Goal: Transaction & Acquisition: Purchase product/service

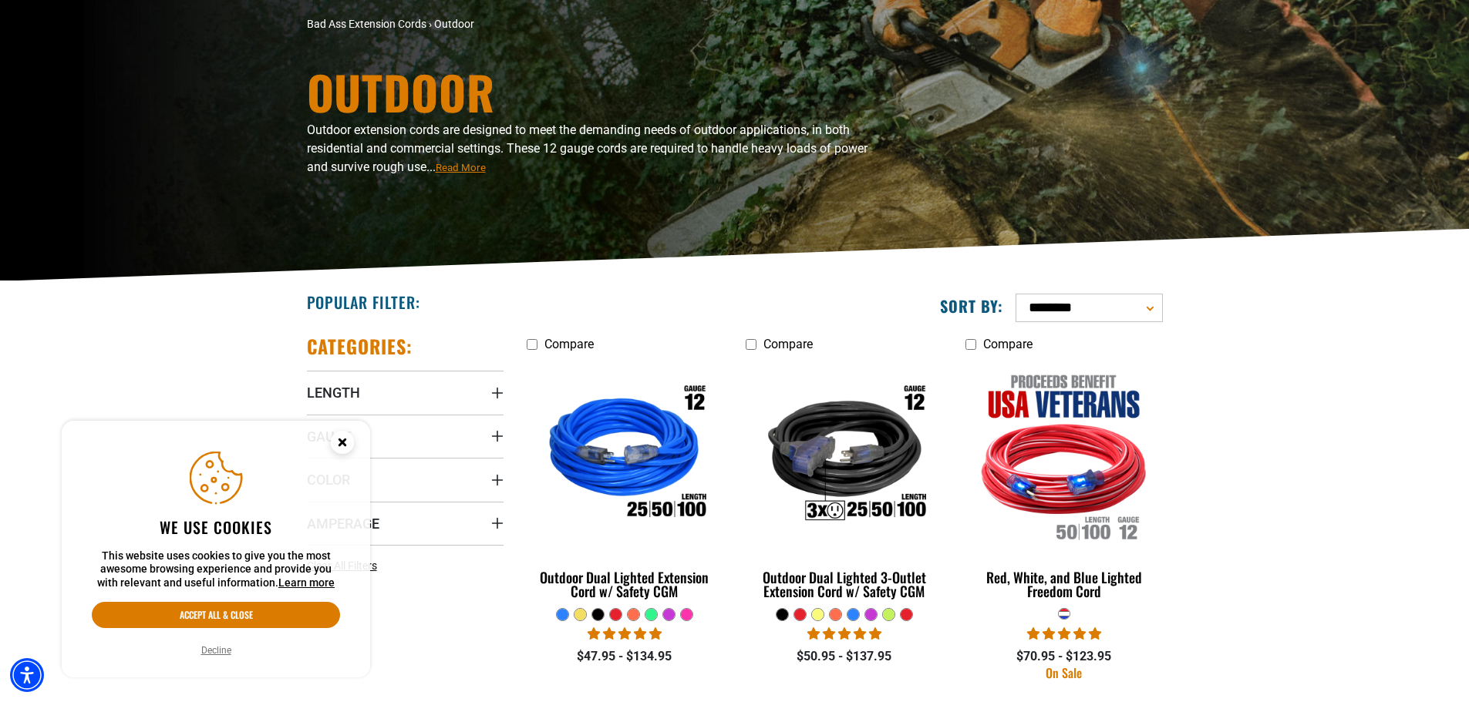
scroll to position [154, 0]
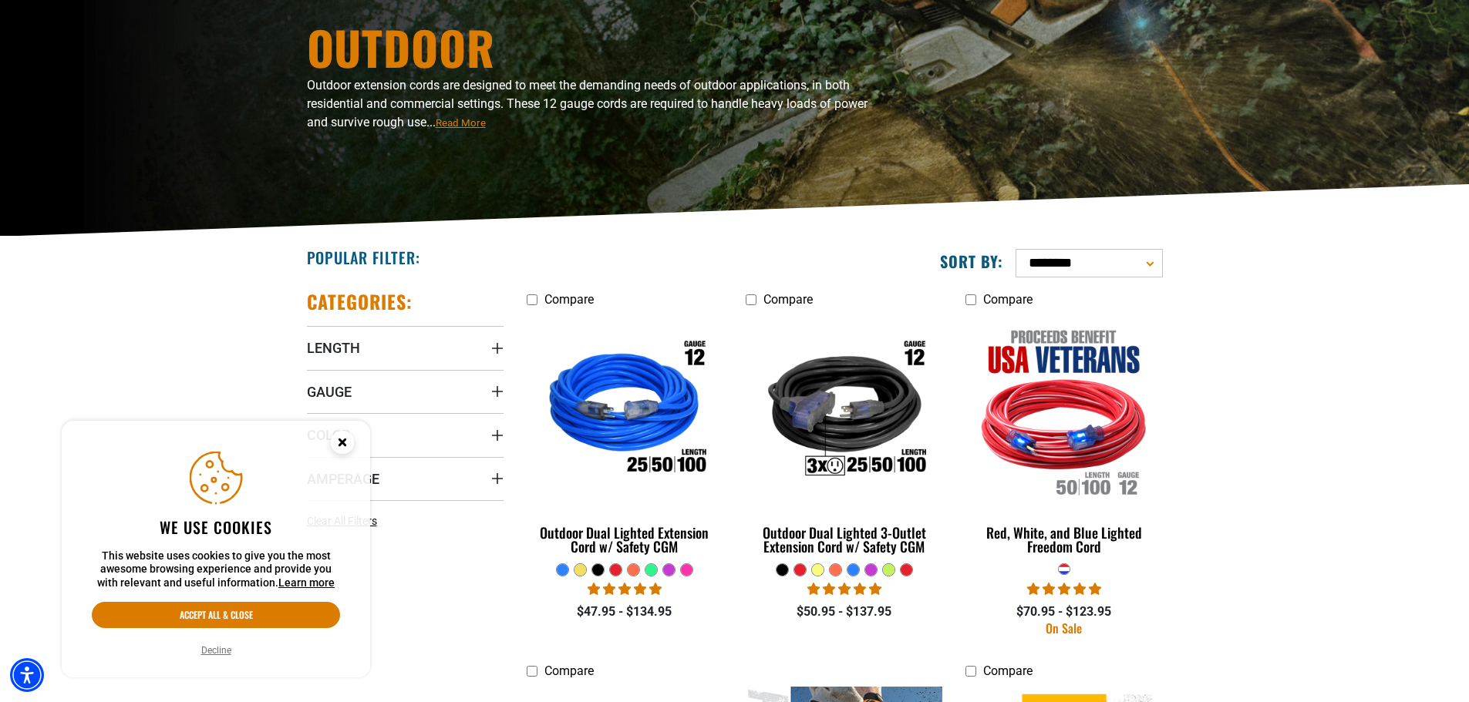
click at [352, 449] on icon "Close this option" at bounding box center [342, 445] width 46 height 46
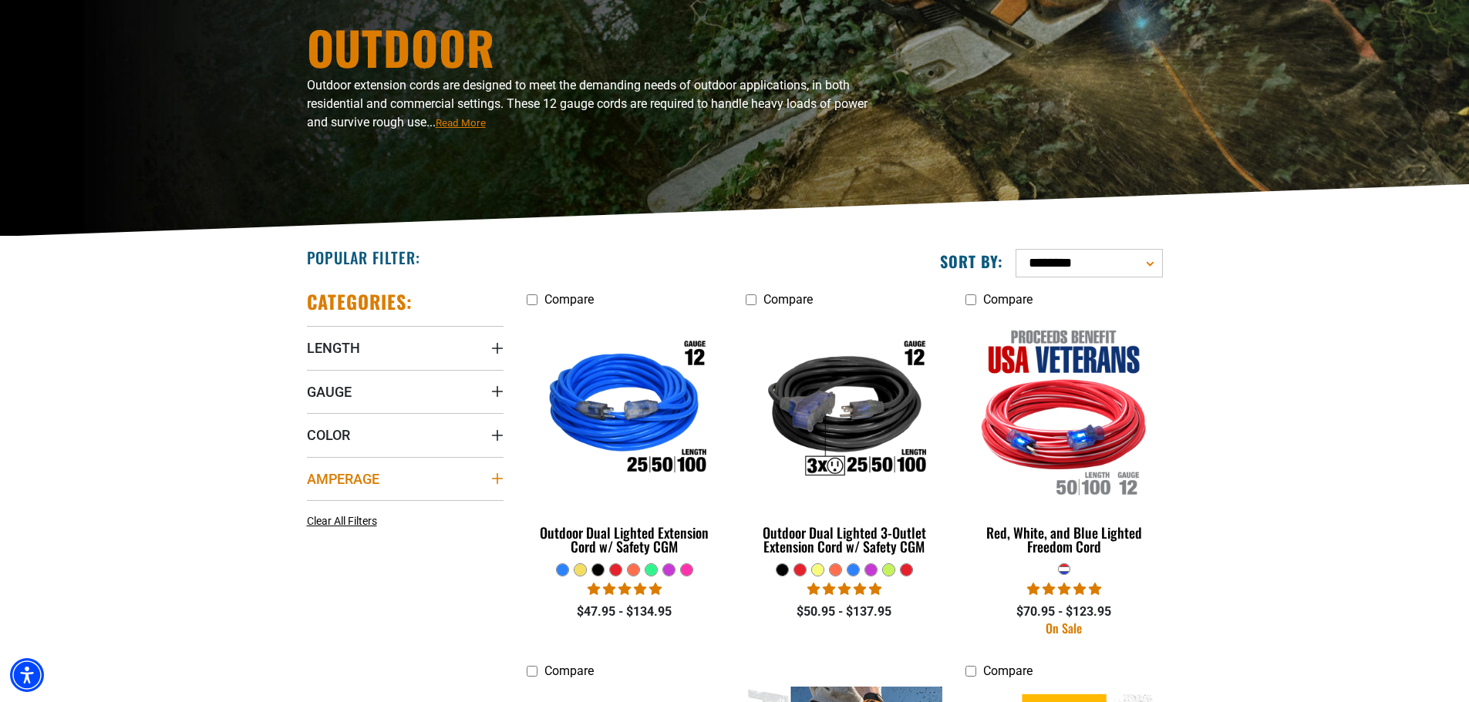
click at [475, 481] on summary "Amperage" at bounding box center [405, 478] width 197 height 43
click at [471, 439] on summary "Color" at bounding box center [405, 434] width 197 height 43
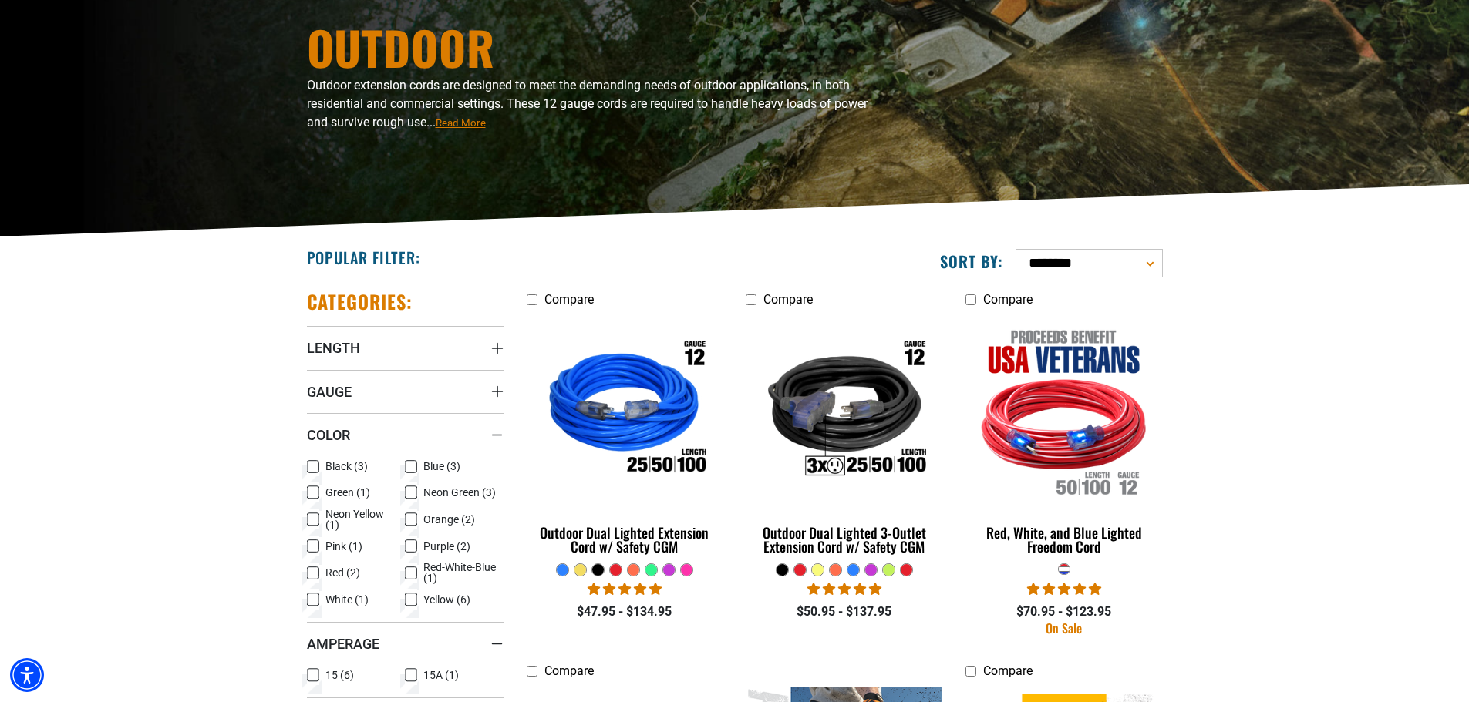
click at [314, 521] on icon at bounding box center [313, 520] width 12 height 20
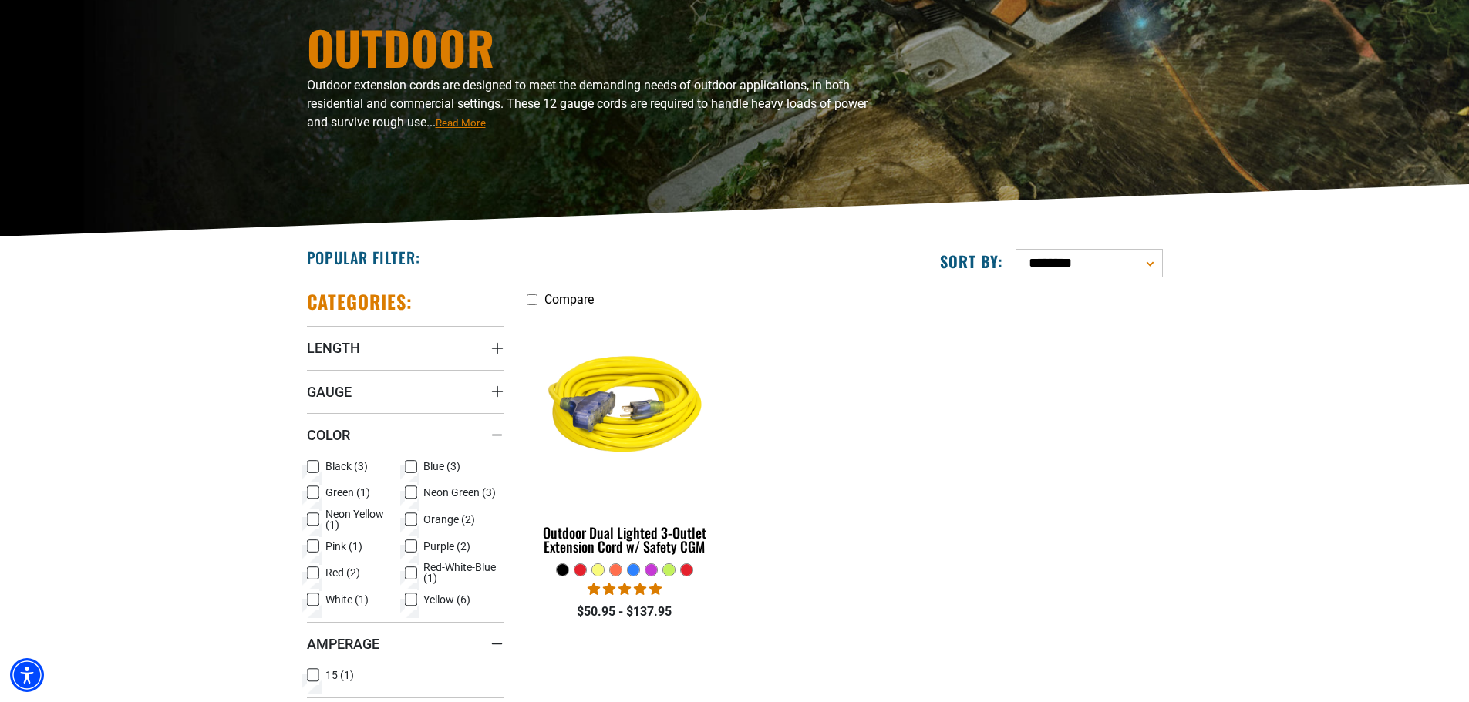
click at [318, 517] on rect at bounding box center [313, 520] width 12 height 12
click at [413, 468] on icon at bounding box center [411, 467] width 12 height 20
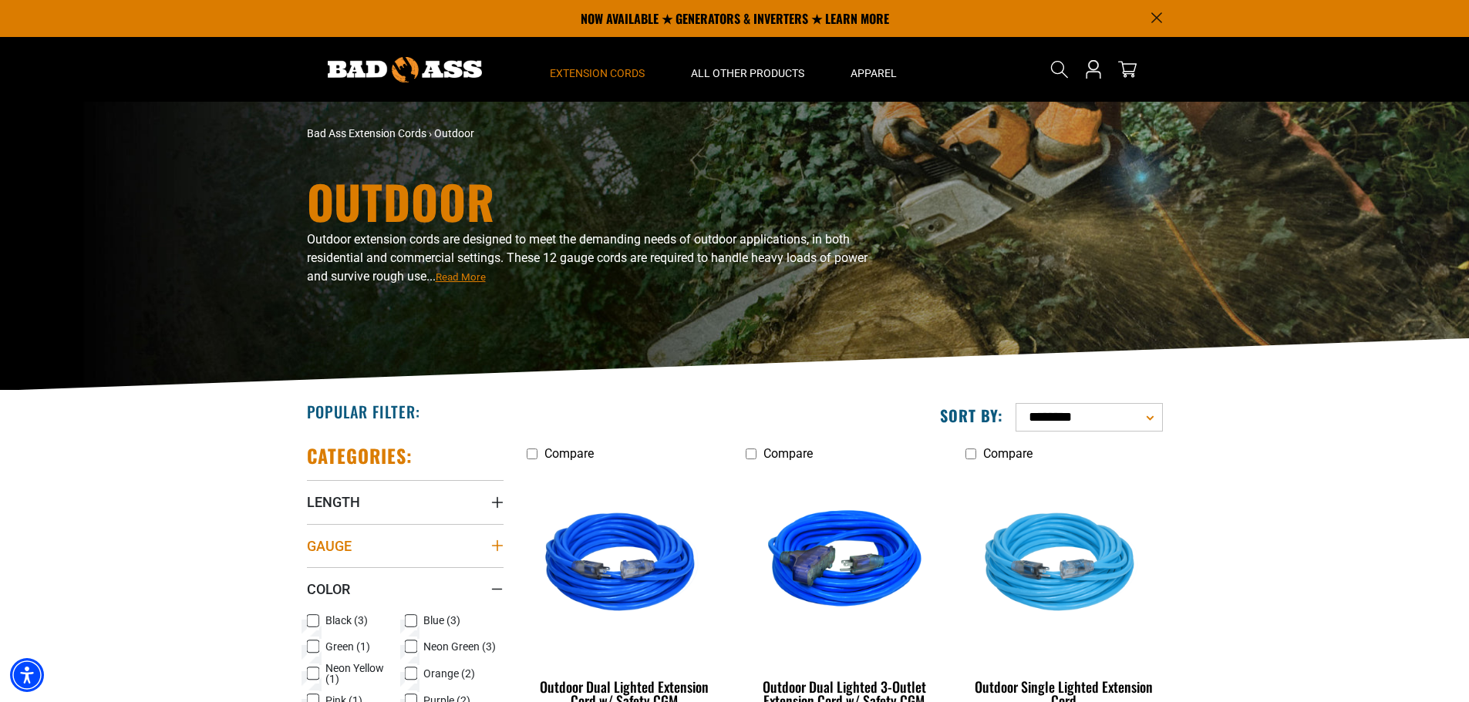
click at [481, 551] on summary "Gauge" at bounding box center [405, 545] width 197 height 43
click at [446, 511] on summary "Length" at bounding box center [405, 501] width 197 height 43
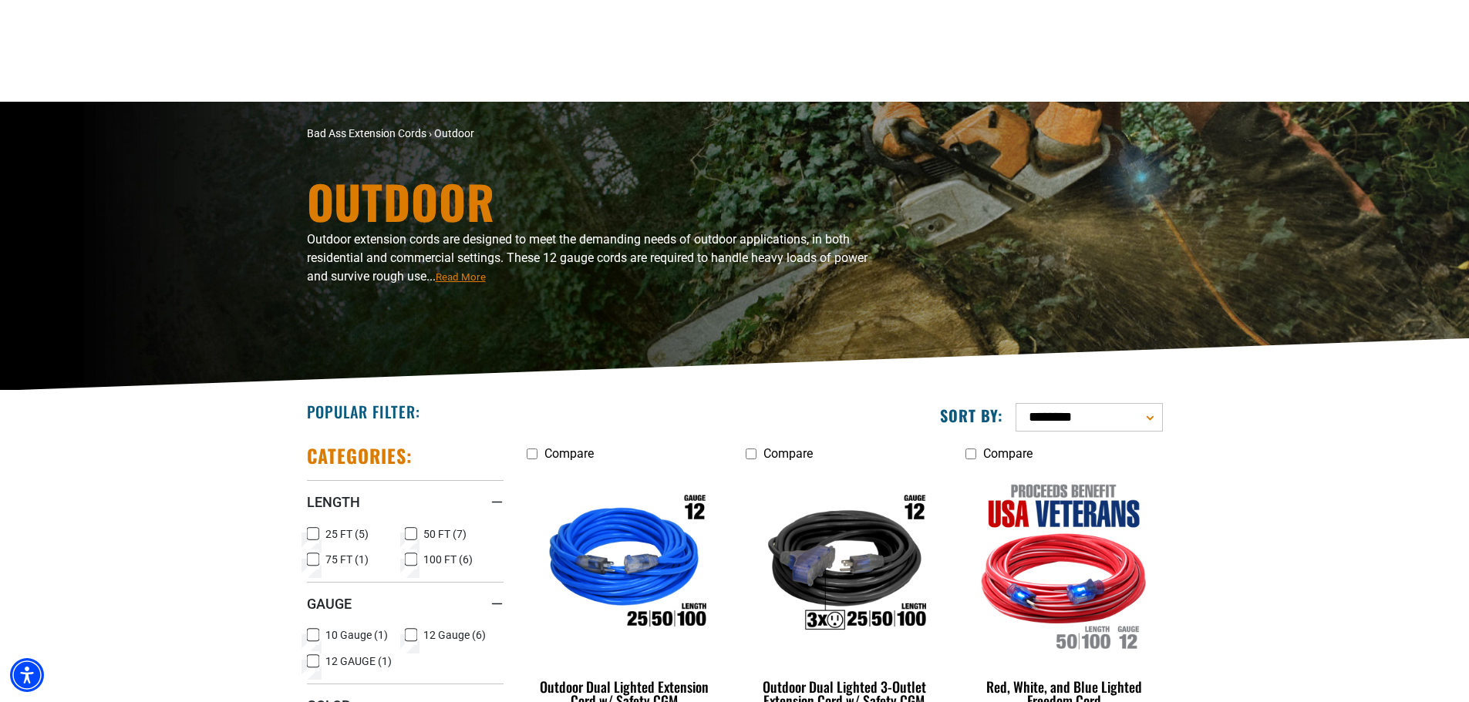
scroll to position [154, 0]
